Goal: Task Accomplishment & Management: Manage account settings

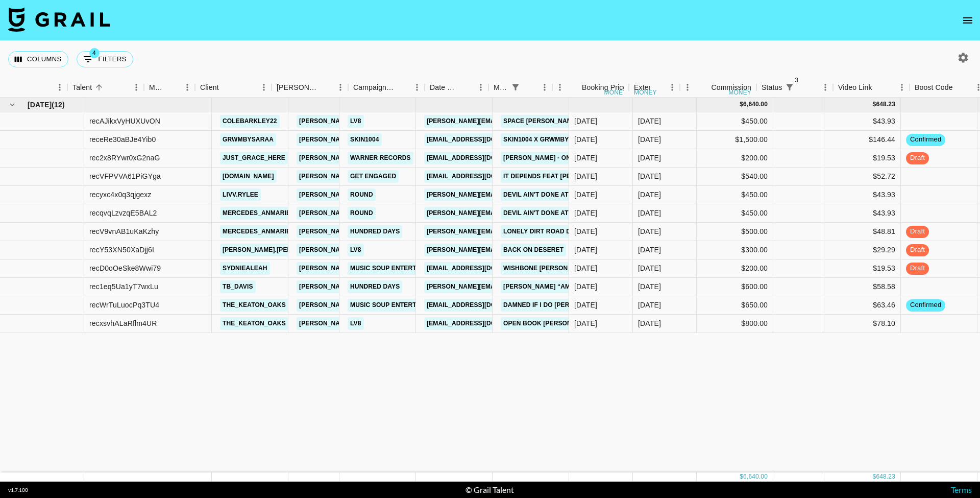
scroll to position [0, 144]
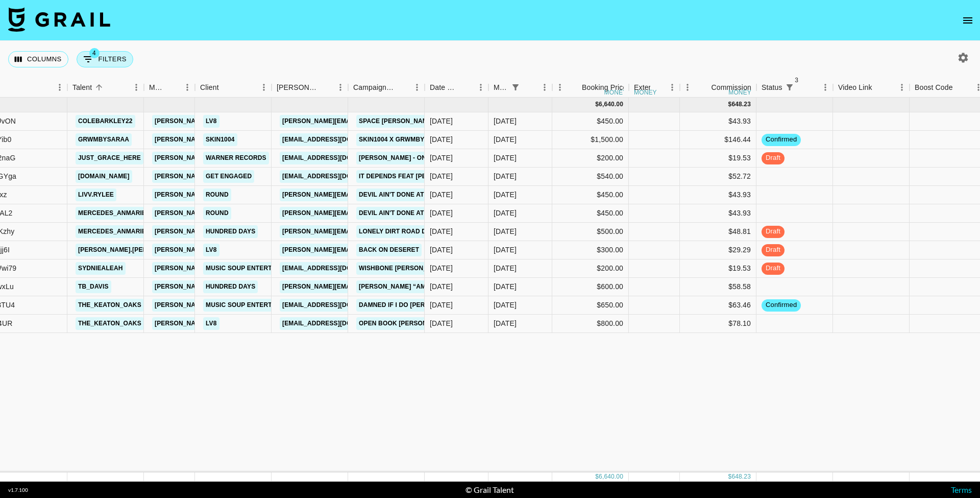
click at [107, 65] on button "4 Filters" at bounding box center [105, 59] width 57 height 16
select select "status"
select select "not"
select select "cancelled"
select select "status"
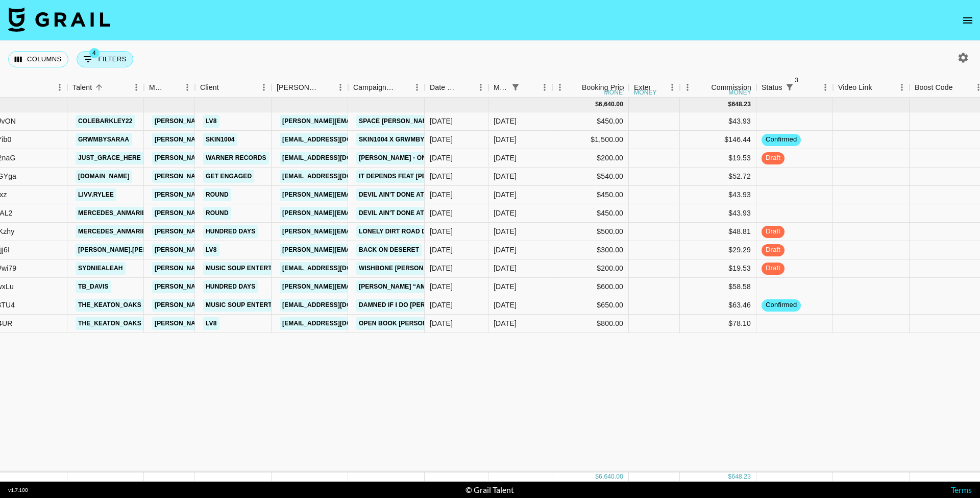
select select "not"
select select "declined"
select select "status"
select select "not"
select select "approved"
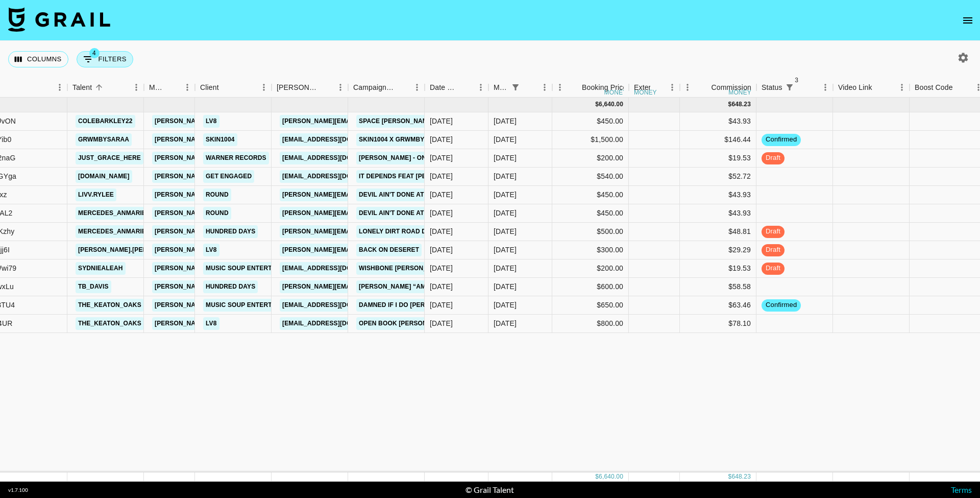
select select "monthDue2"
select select "[DATE]"
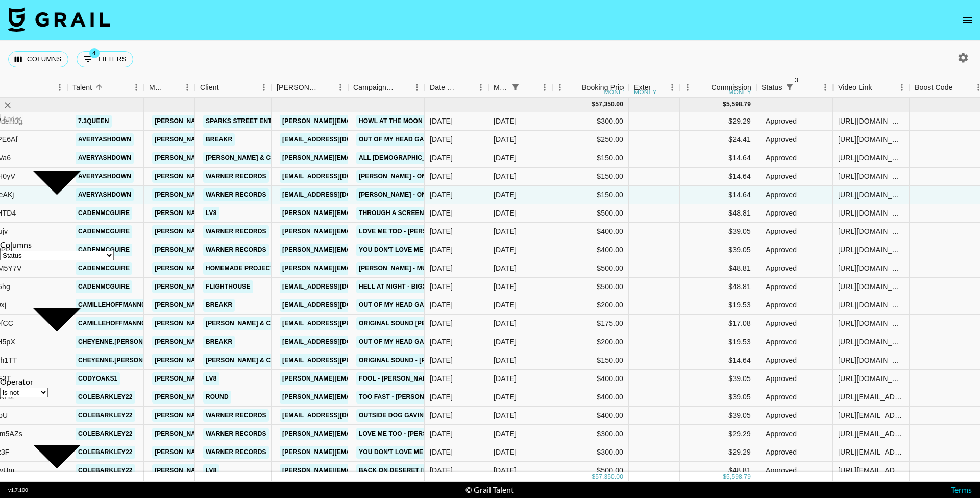
select select "not"
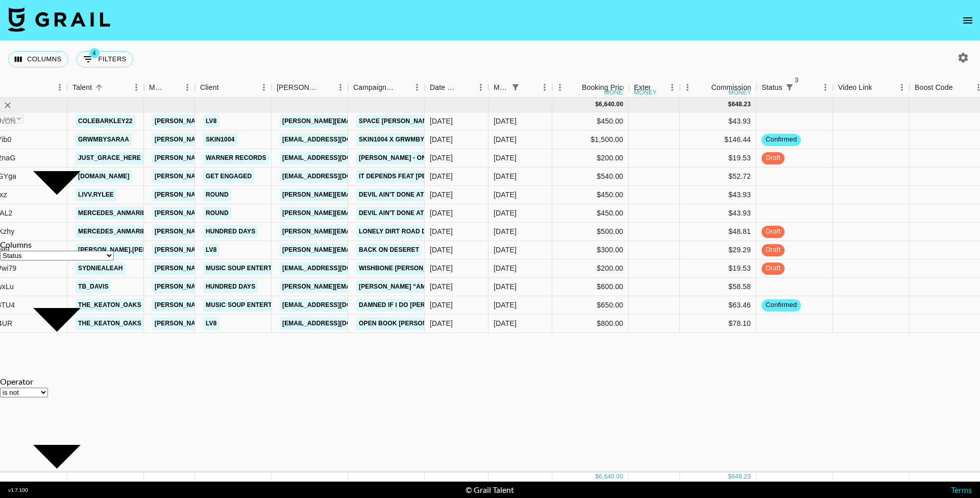
click at [198, 53] on div "Columns 4 Filters + Booking" at bounding box center [490, 59] width 980 height 37
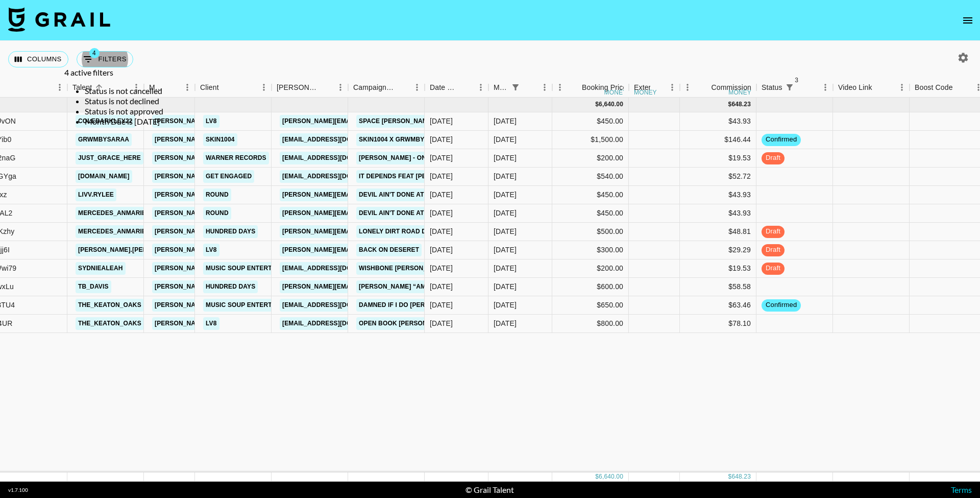
click at [335, 376] on div "[DATE] ( 12 ) $ 6,640.00 $ 648.23 recAJikxVyHUXUvON colebarkley22 [PERSON_NAME]…" at bounding box center [748, 284] width 1784 height 375
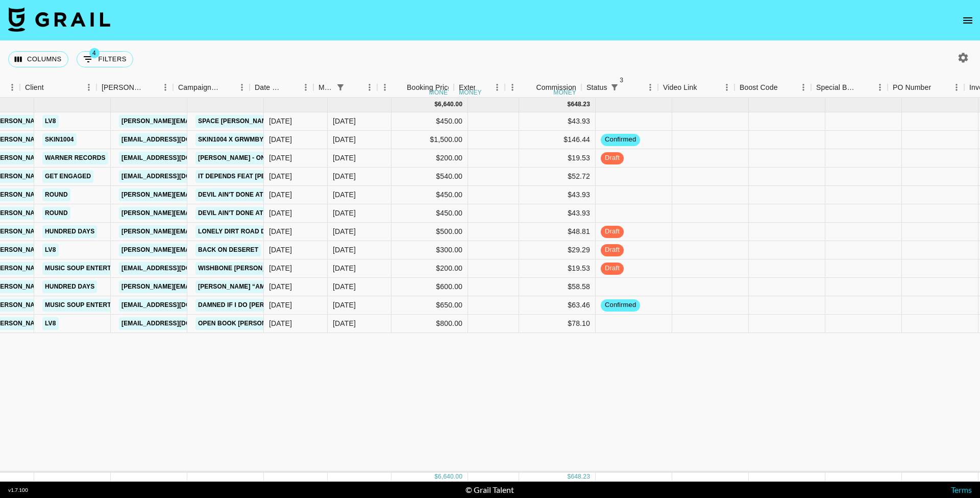
scroll to position [0, 375]
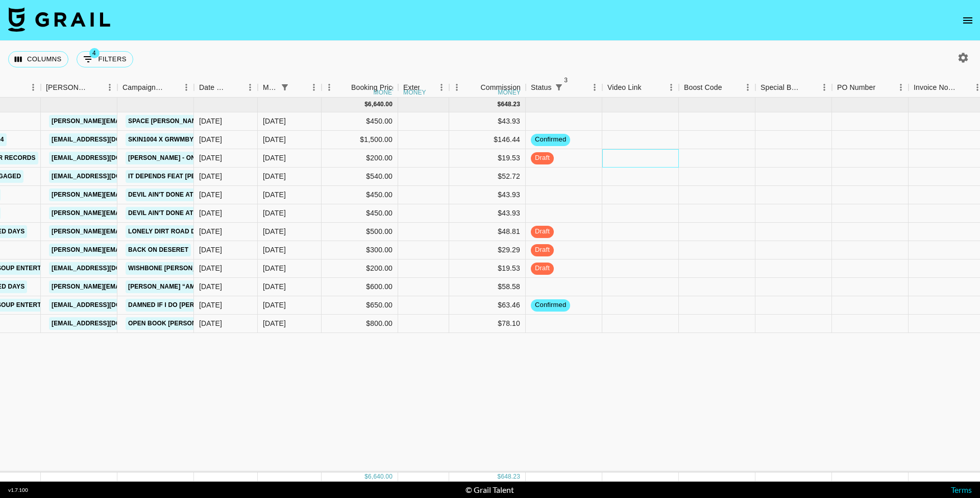
click at [615, 157] on div at bounding box center [640, 158] width 77 height 18
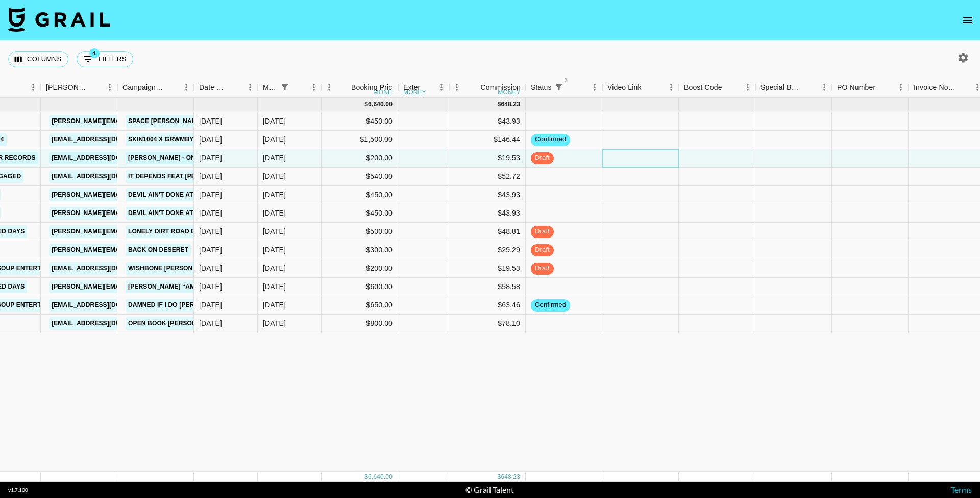
click at [615, 157] on div at bounding box center [640, 158] width 77 height 18
type input "[URL][DOMAIN_NAME]"
click at [684, 154] on div at bounding box center [717, 158] width 77 height 18
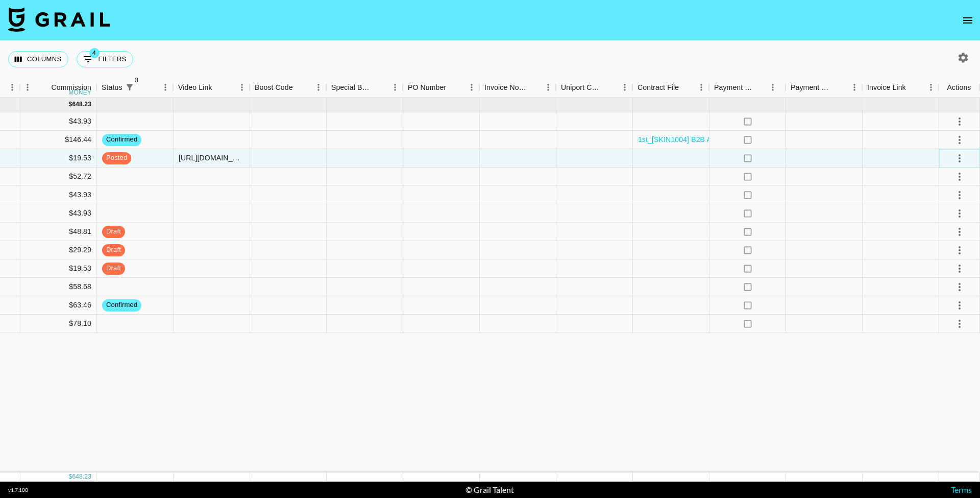
click at [963, 160] on icon "select merge strategy" at bounding box center [959, 158] width 12 height 12
click at [958, 254] on li "Approve" at bounding box center [947, 253] width 66 height 18
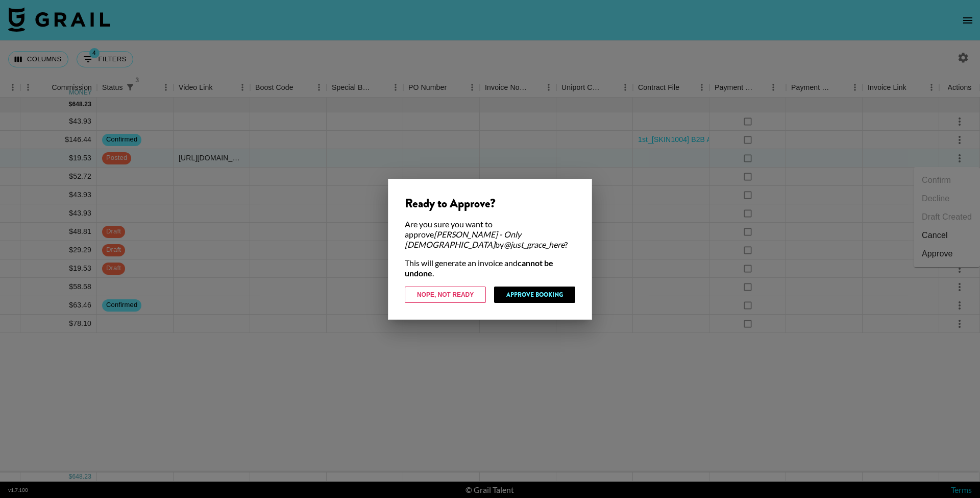
click at [548, 286] on button "Approve Booking" at bounding box center [534, 294] width 81 height 16
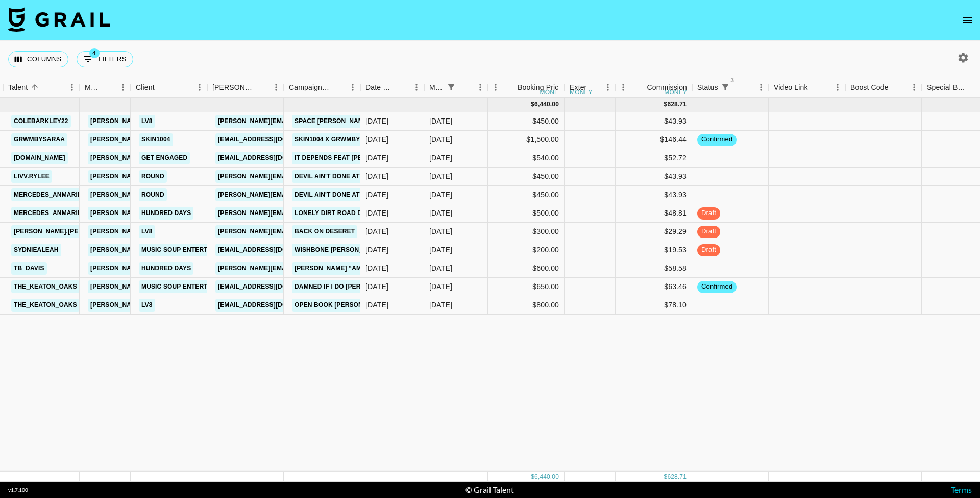
scroll to position [0, 204]
